Goal: Task Accomplishment & Management: Use online tool/utility

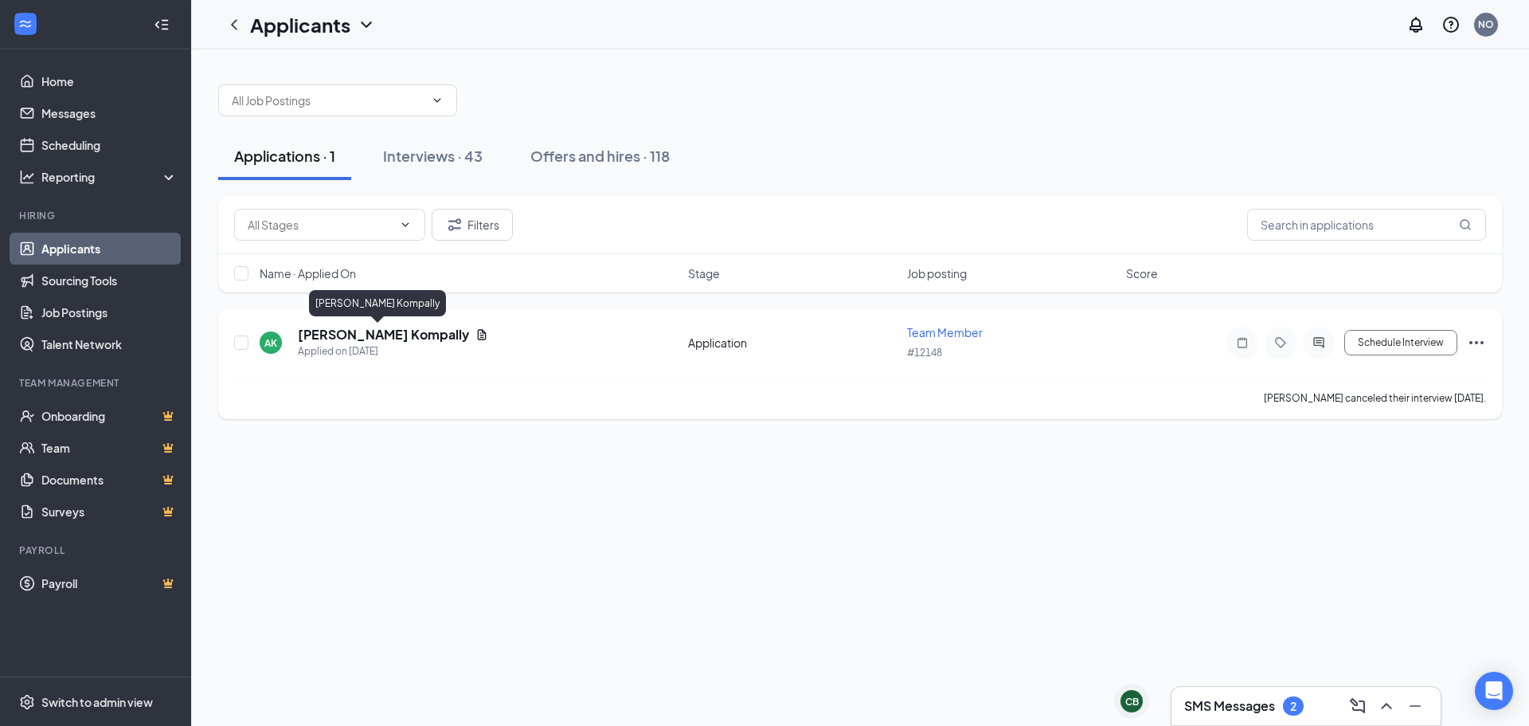
click at [376, 335] on h5 "[PERSON_NAME] Kompally" at bounding box center [383, 335] width 171 height 18
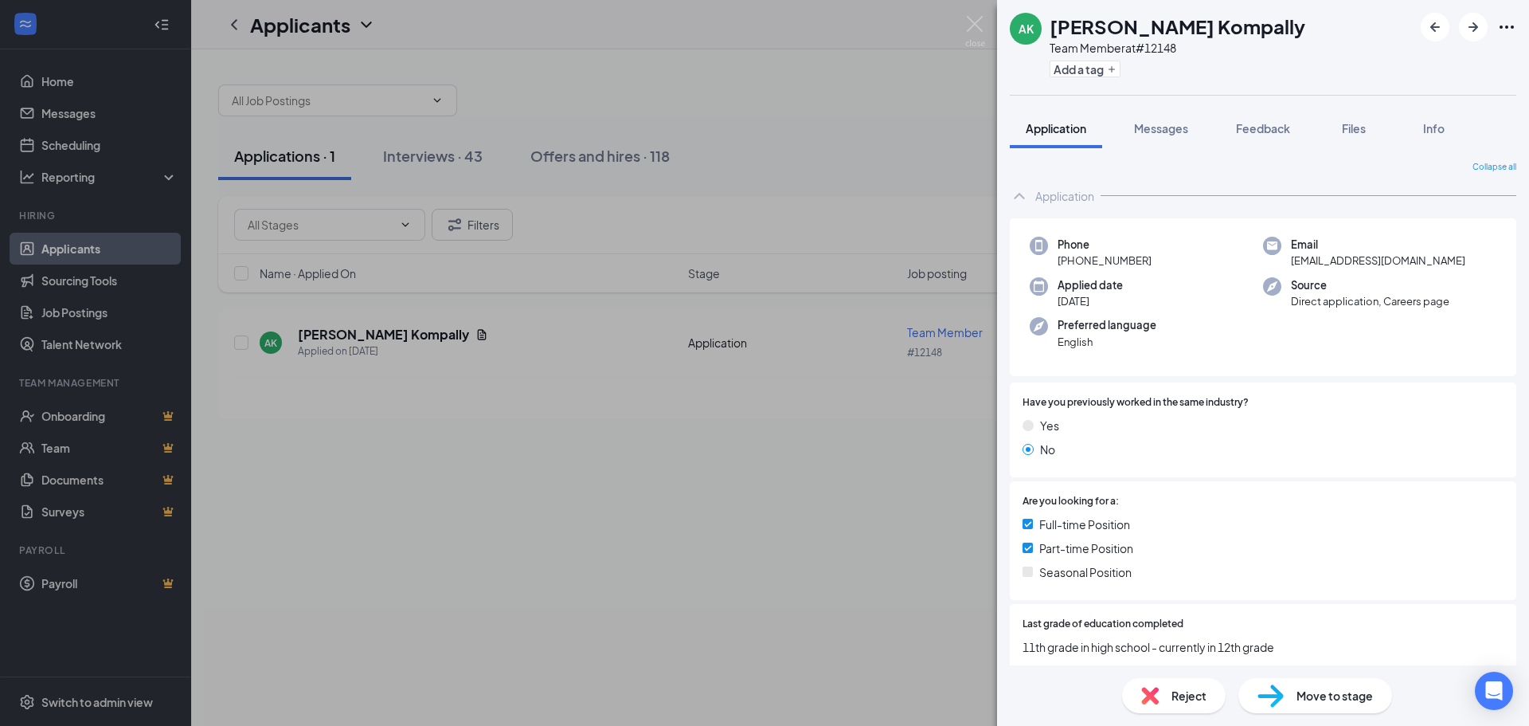
click at [694, 576] on div "AK [PERSON_NAME] Kompally Team Member at #12148 Add a tag Application Messages …" at bounding box center [764, 363] width 1529 height 726
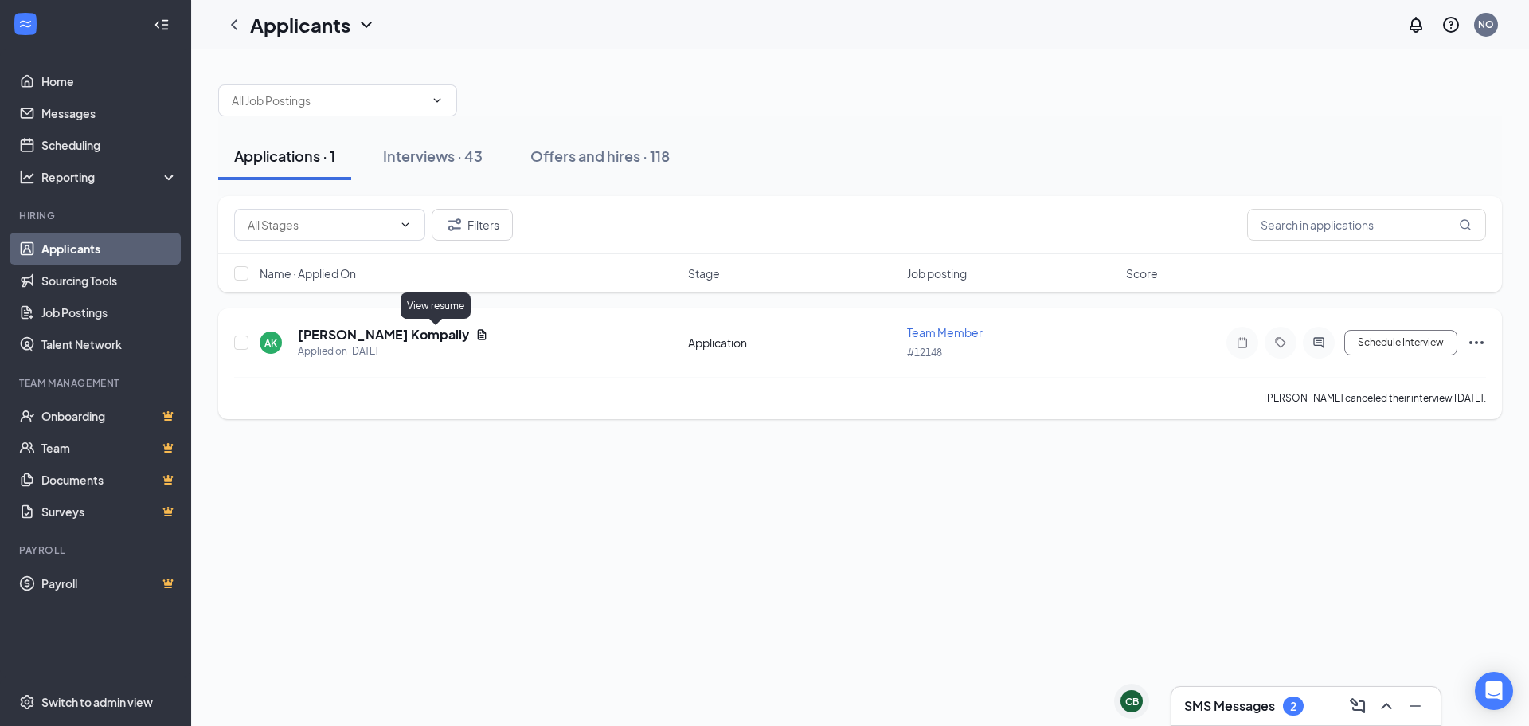
click at [478, 335] on icon "Document" at bounding box center [482, 334] width 9 height 10
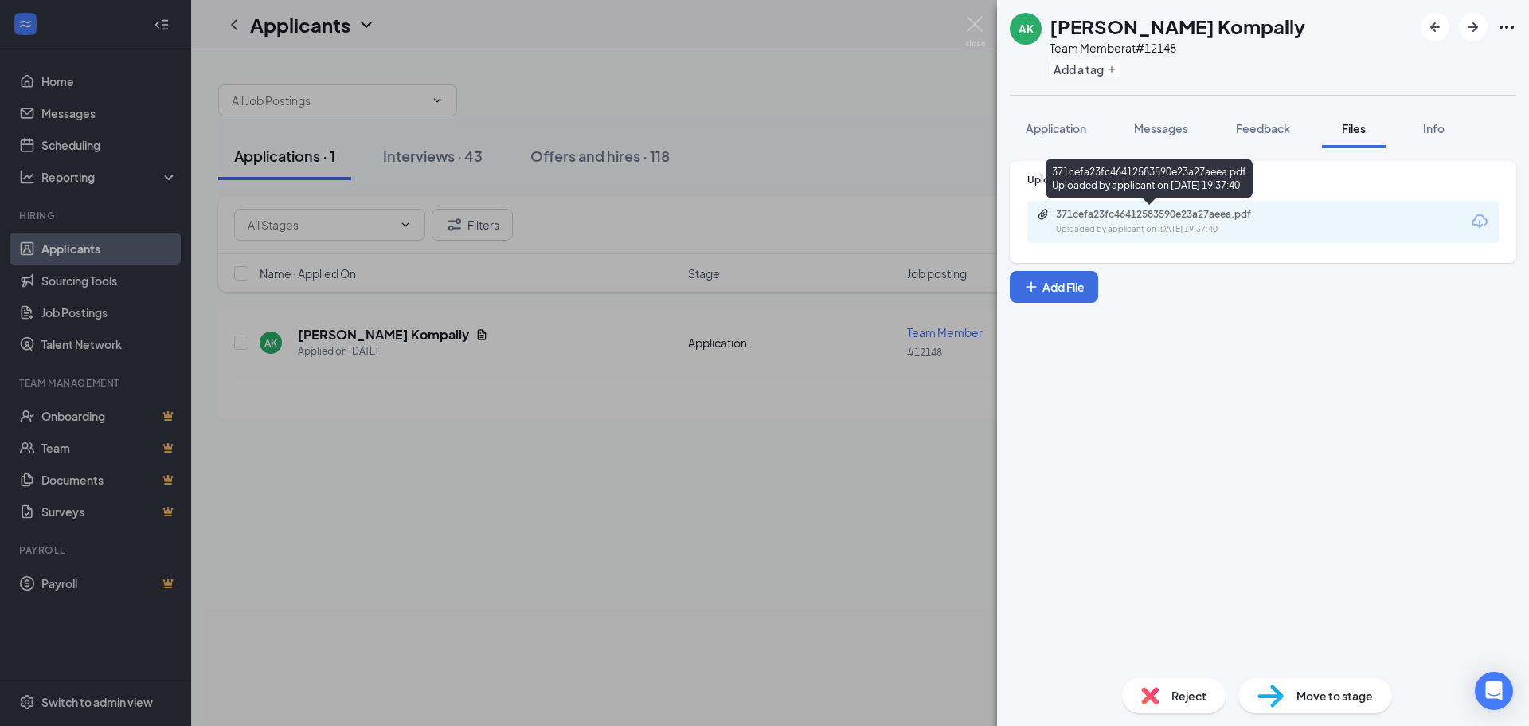
click at [1180, 229] on div "Uploaded by applicant on [DATE] 19:37:40" at bounding box center [1175, 229] width 239 height 13
click at [902, 112] on div "AK [PERSON_NAME] Kompally Team Member at #12148 Add a tag Application Messages …" at bounding box center [764, 363] width 1529 height 726
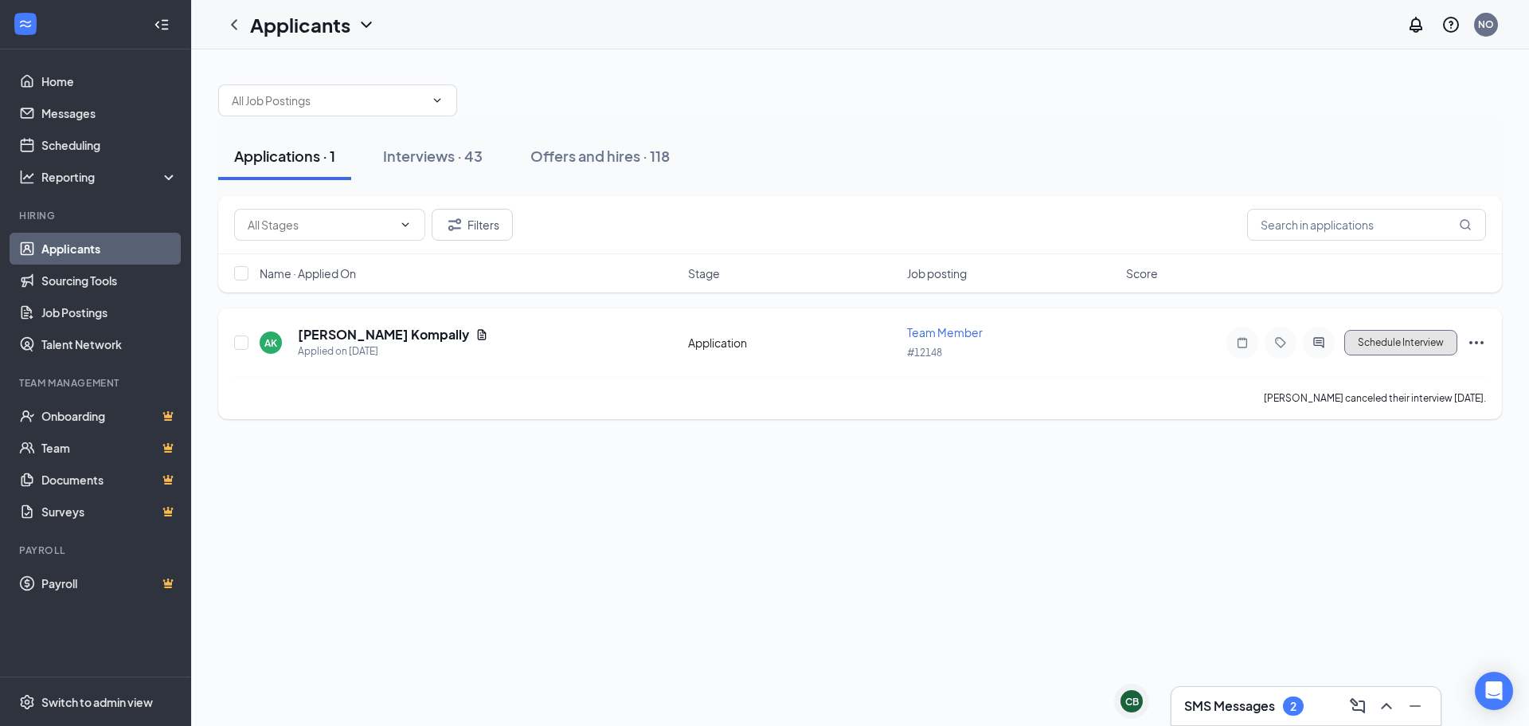
click at [1364, 345] on button "Schedule Interview" at bounding box center [1400, 342] width 113 height 25
type input "Onsite Interview (next stage)"
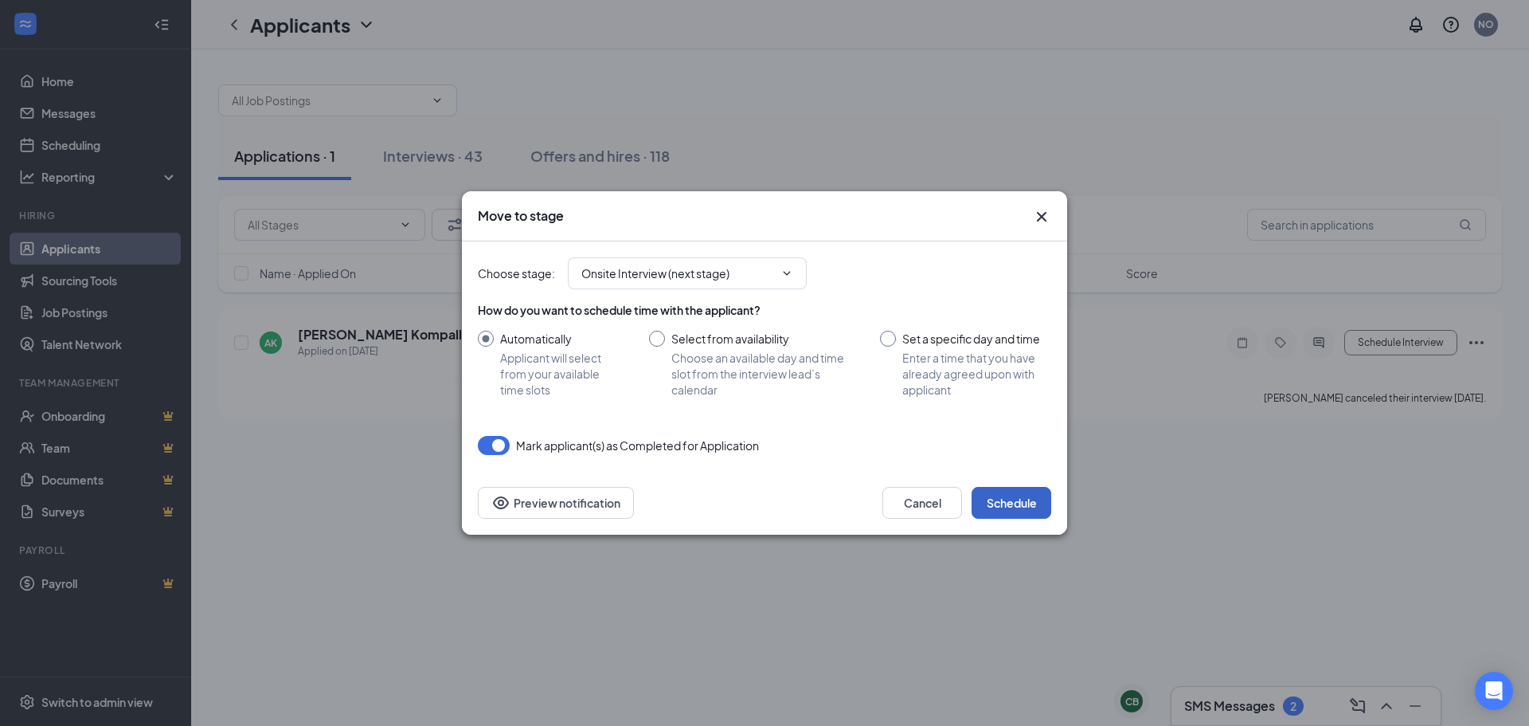
click at [998, 508] on button "Schedule" at bounding box center [1012, 503] width 80 height 32
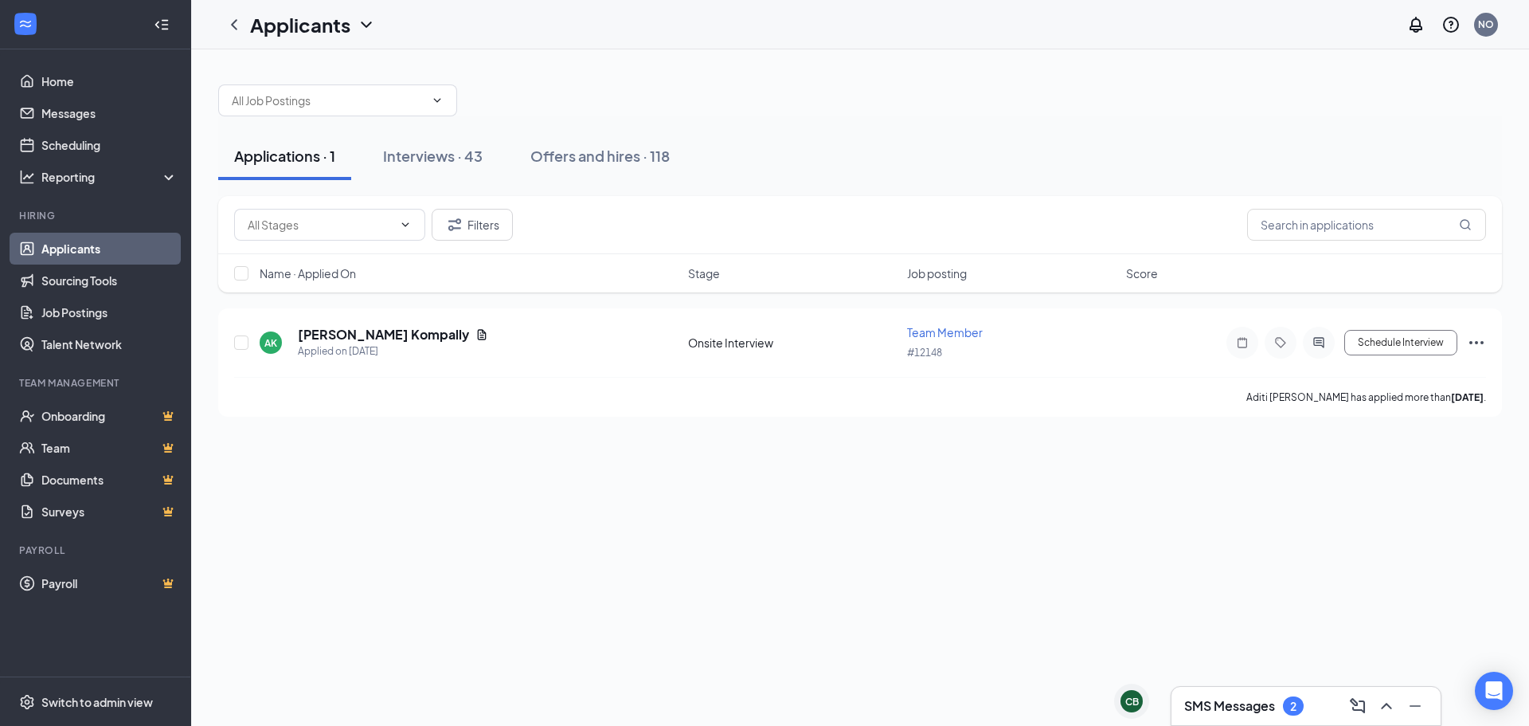
click at [1278, 701] on div "SMS Messages 2" at bounding box center [1243, 705] width 119 height 19
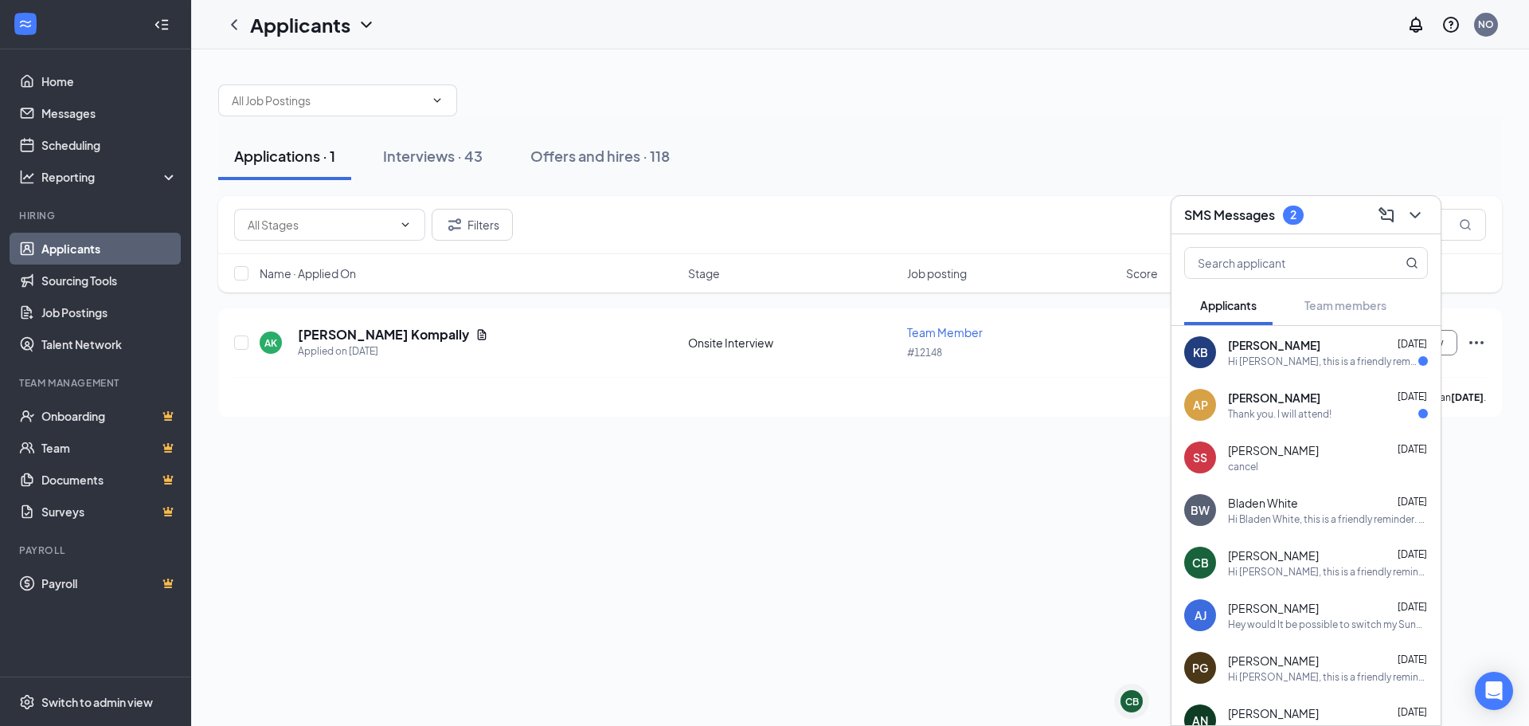
click at [1274, 415] on div "Thank you. I will attend!" at bounding box center [1280, 414] width 104 height 14
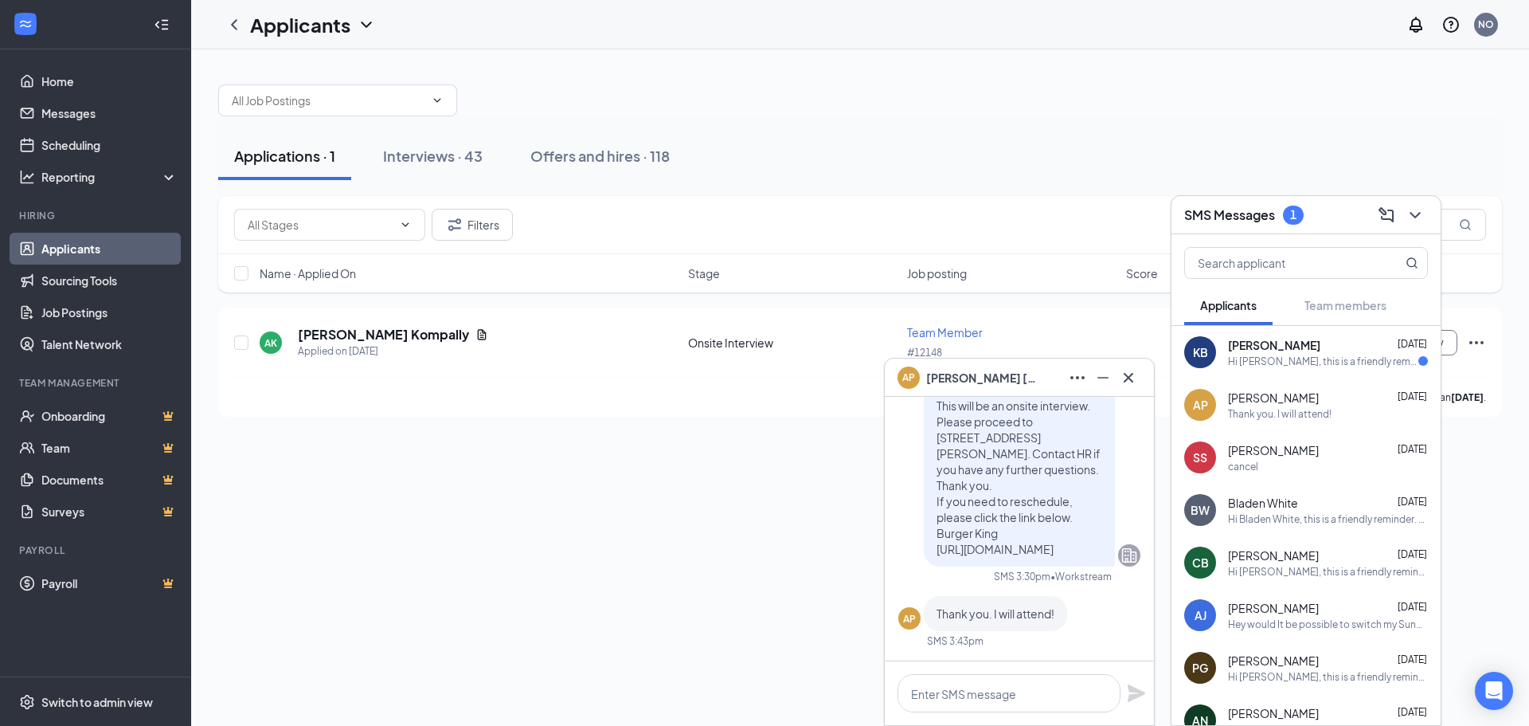
click at [1239, 362] on div "Hi [PERSON_NAME], this is a friendly reminder. Your meeting with Burger King fo…" at bounding box center [1323, 361] width 190 height 14
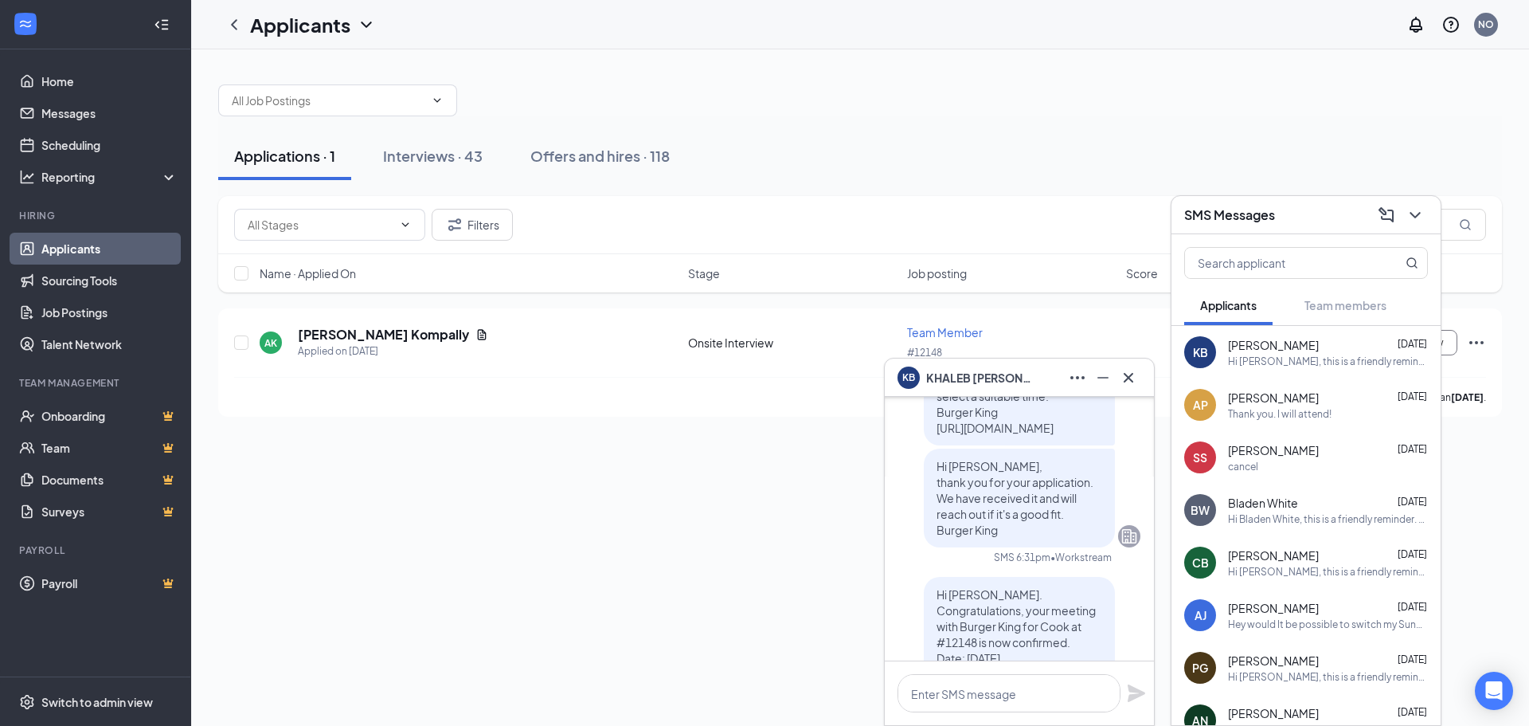
scroll to position [-1035, 0]
click at [1122, 386] on icon "Cross" at bounding box center [1128, 377] width 19 height 19
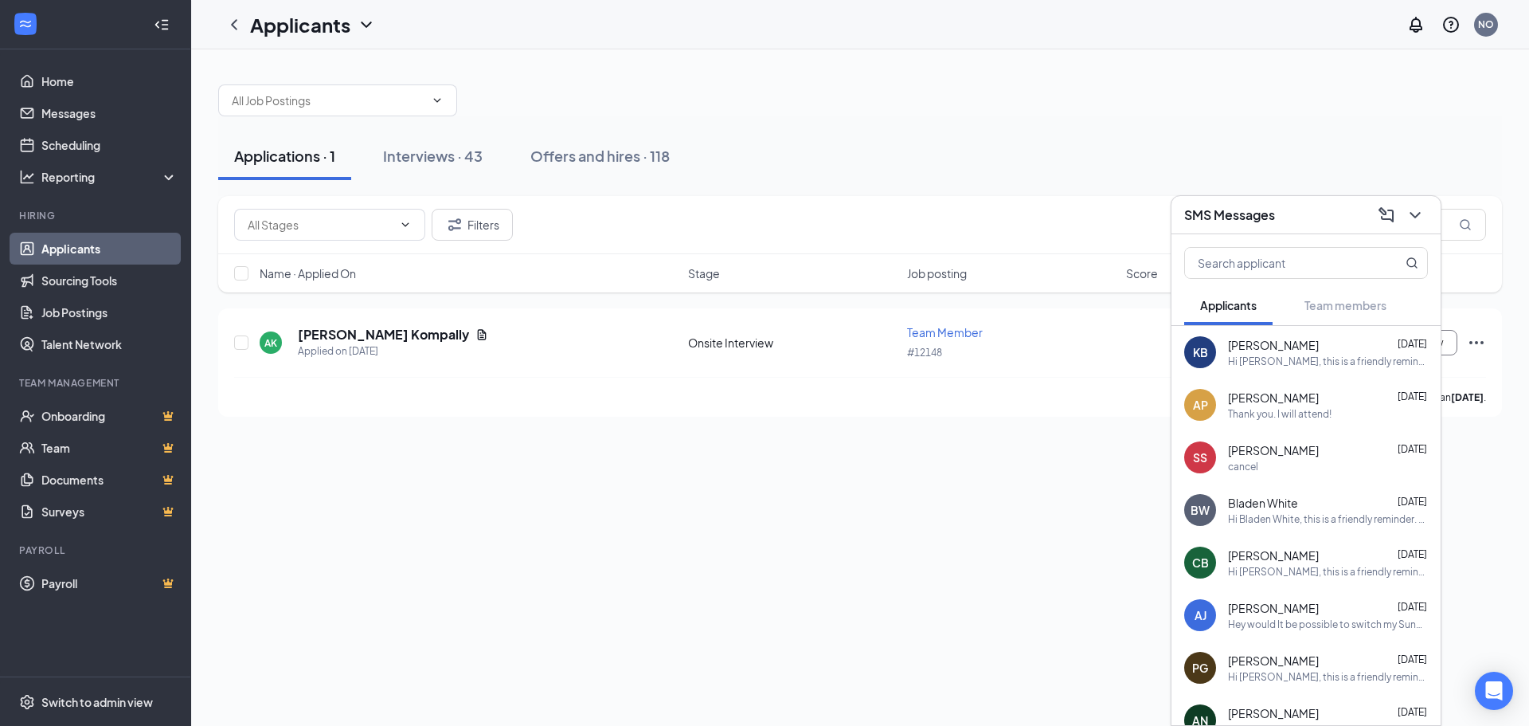
click at [1036, 162] on div "Applications · 1 Interviews · 43 Offers and hires · 118" at bounding box center [860, 156] width 1284 height 48
click at [1407, 213] on icon "ChevronDown" at bounding box center [1415, 214] width 19 height 19
